Goal: Find specific page/section: Find specific page/section

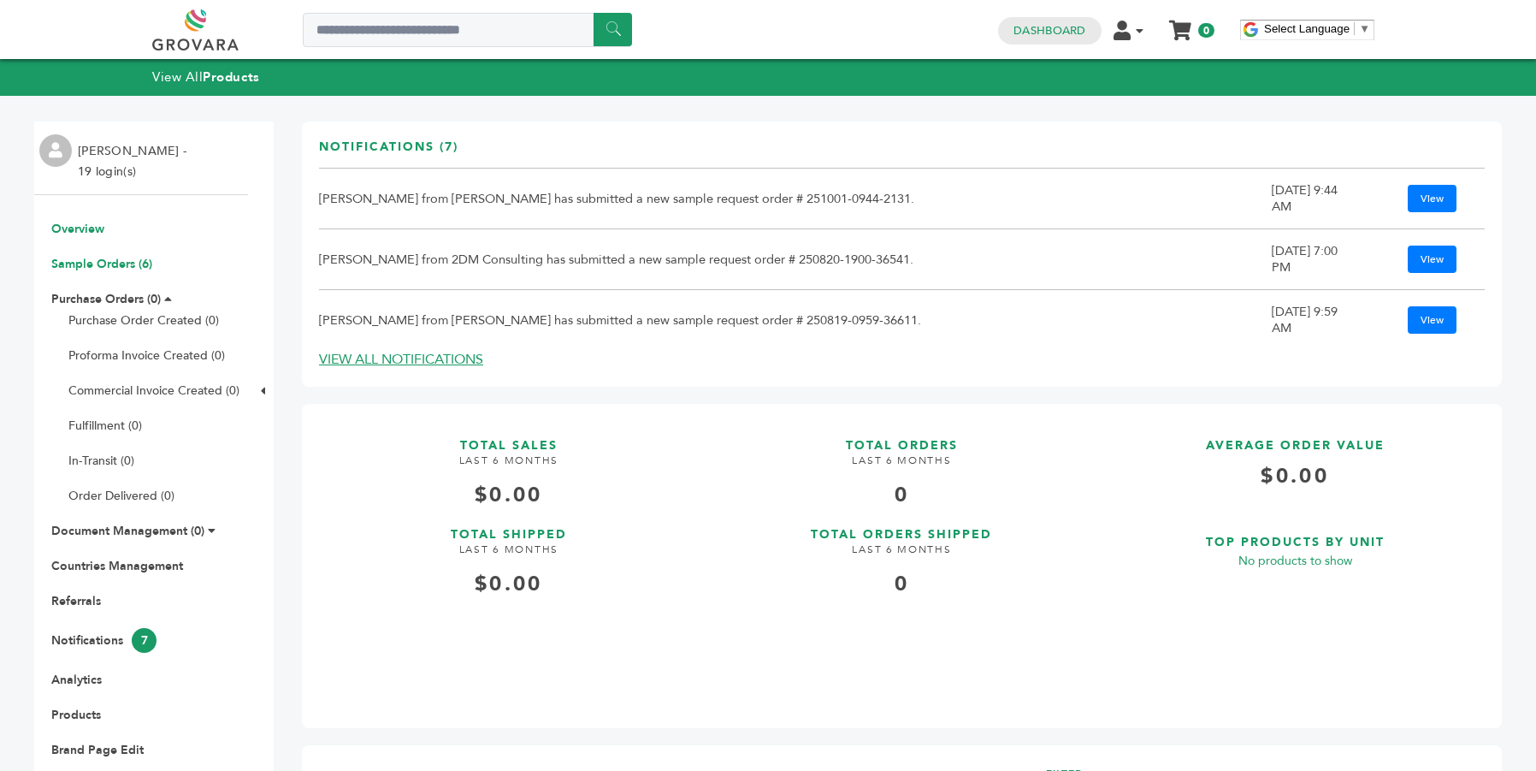
click at [91, 263] on link "Sample Orders (6)" at bounding box center [101, 264] width 101 height 16
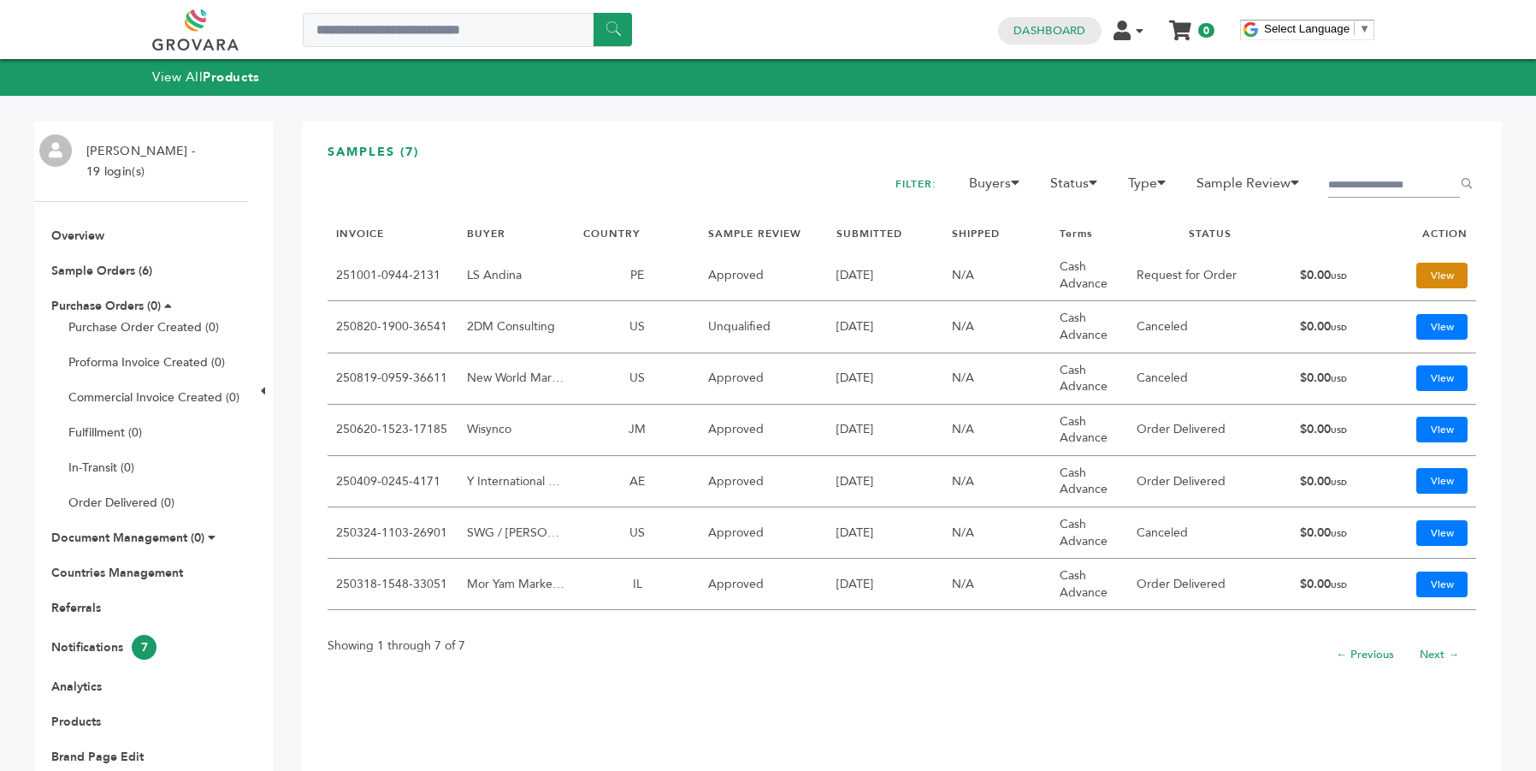
click at [1441, 277] on link "View" at bounding box center [1441, 276] width 51 height 26
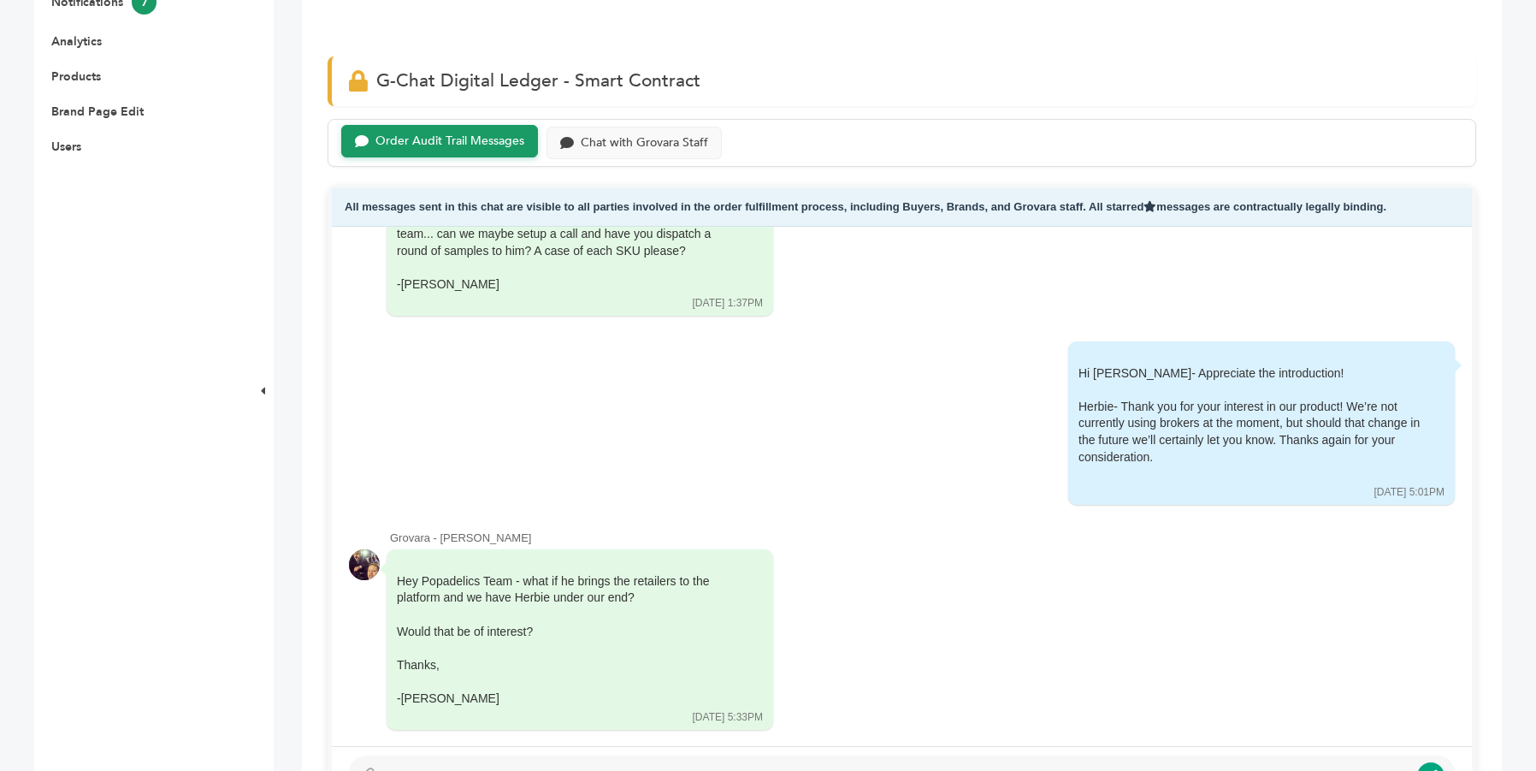
scroll to position [837, 0]
